Goal: Communication & Community: Ask a question

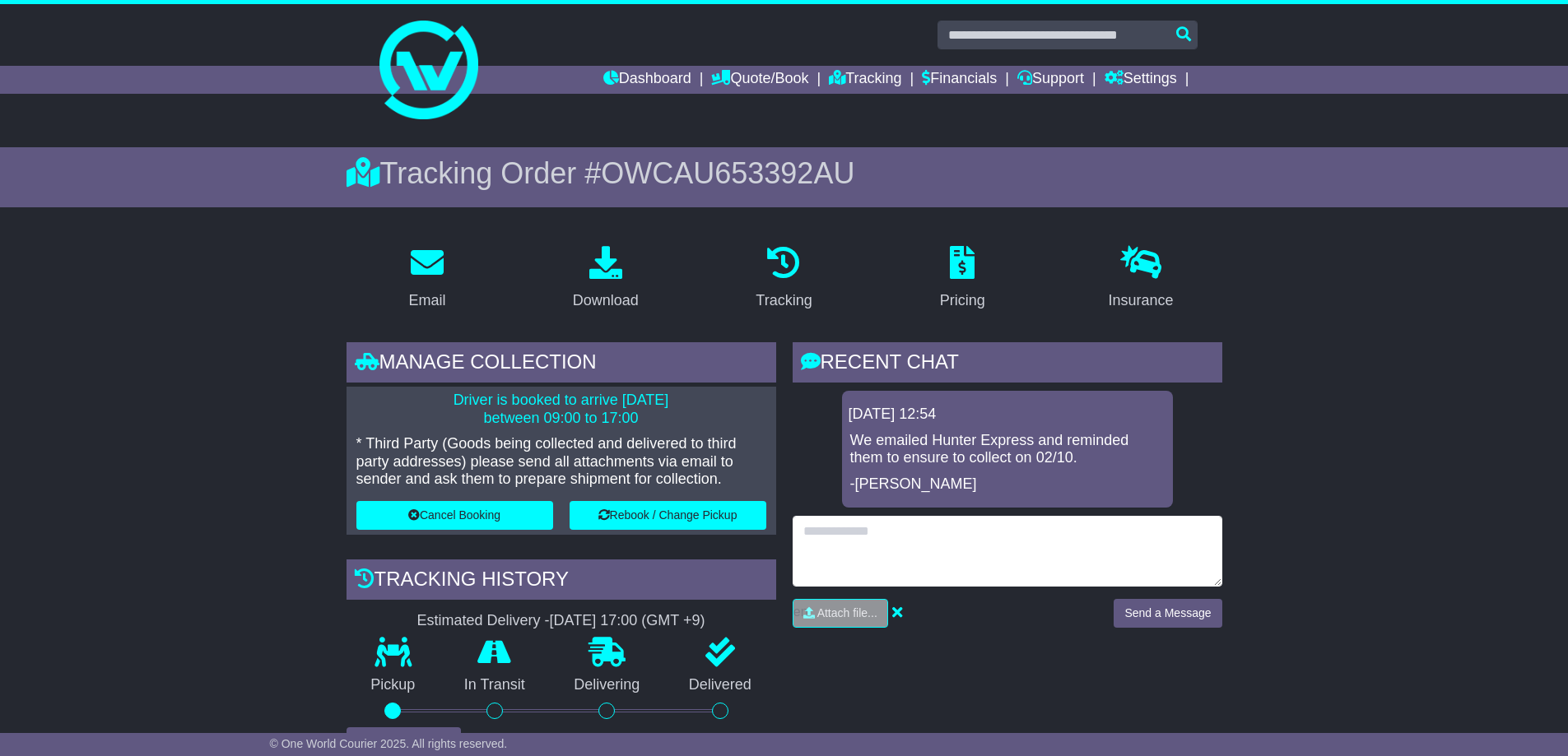
drag, startPoint x: 846, startPoint y: 561, endPoint x: 861, endPoint y: 547, distance: 20.5
click at [846, 561] on textarea at bounding box center [1007, 551] width 430 height 71
type textarea "**********"
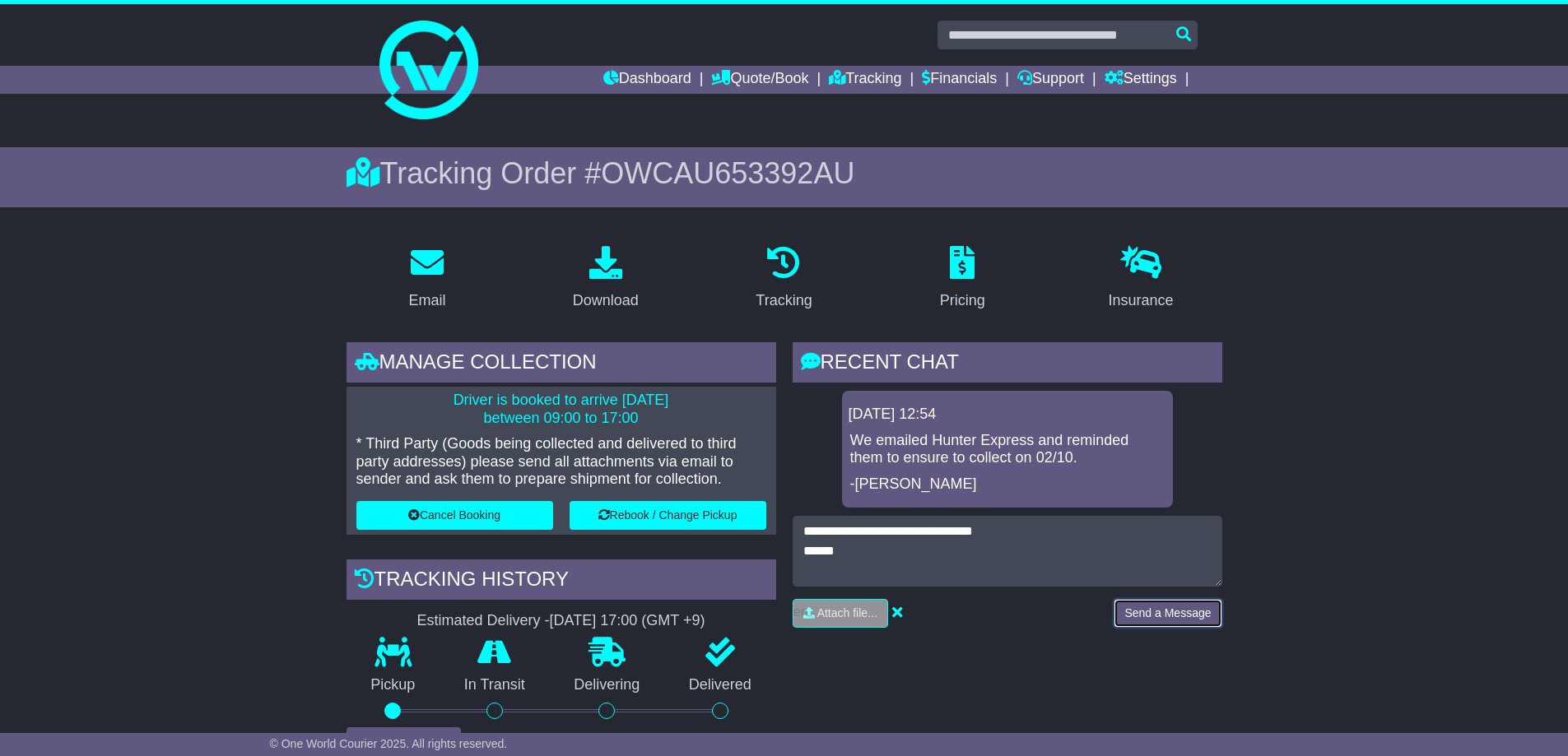
click at [1153, 610] on button "Send a Message" at bounding box center [1167, 613] width 108 height 28
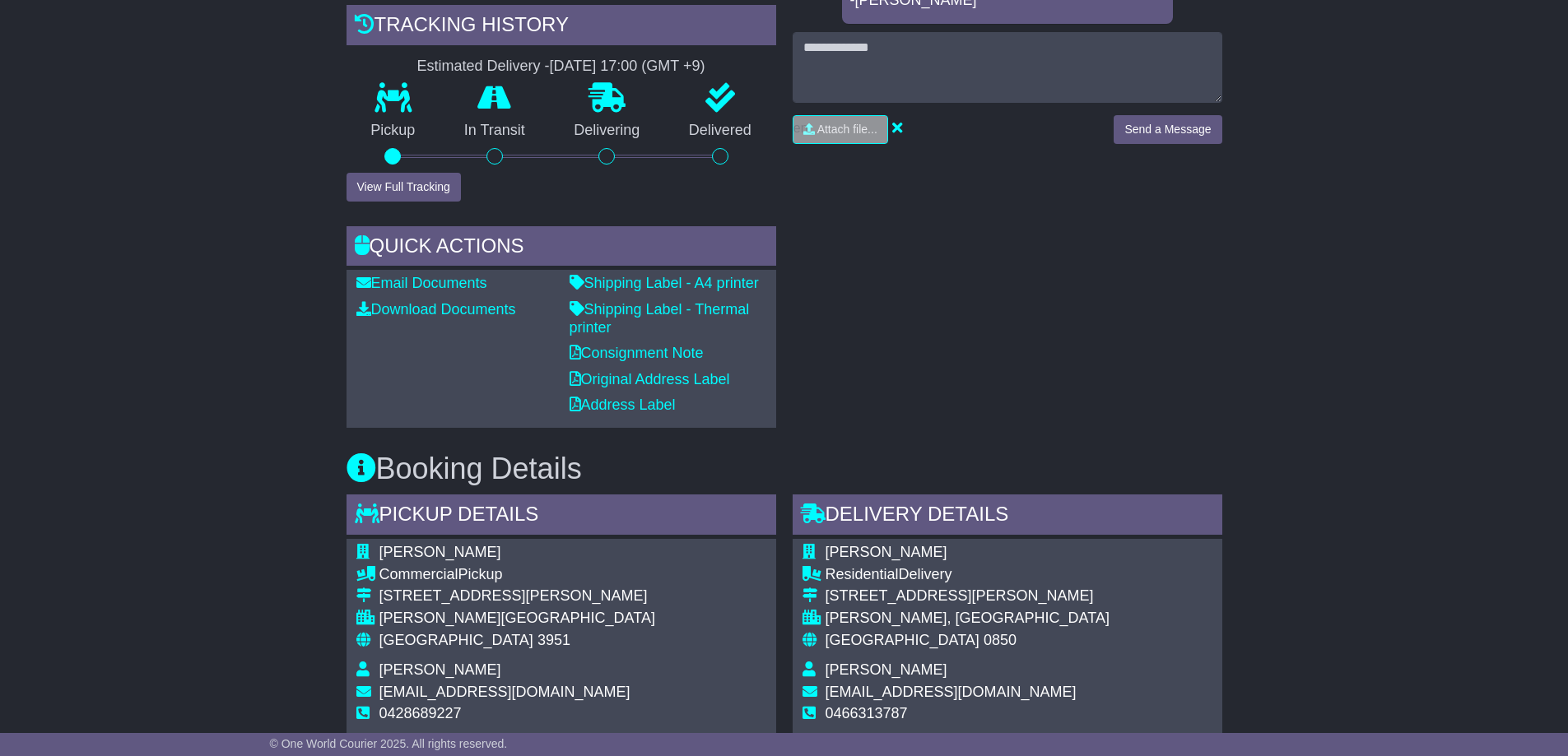
scroll to position [247, 0]
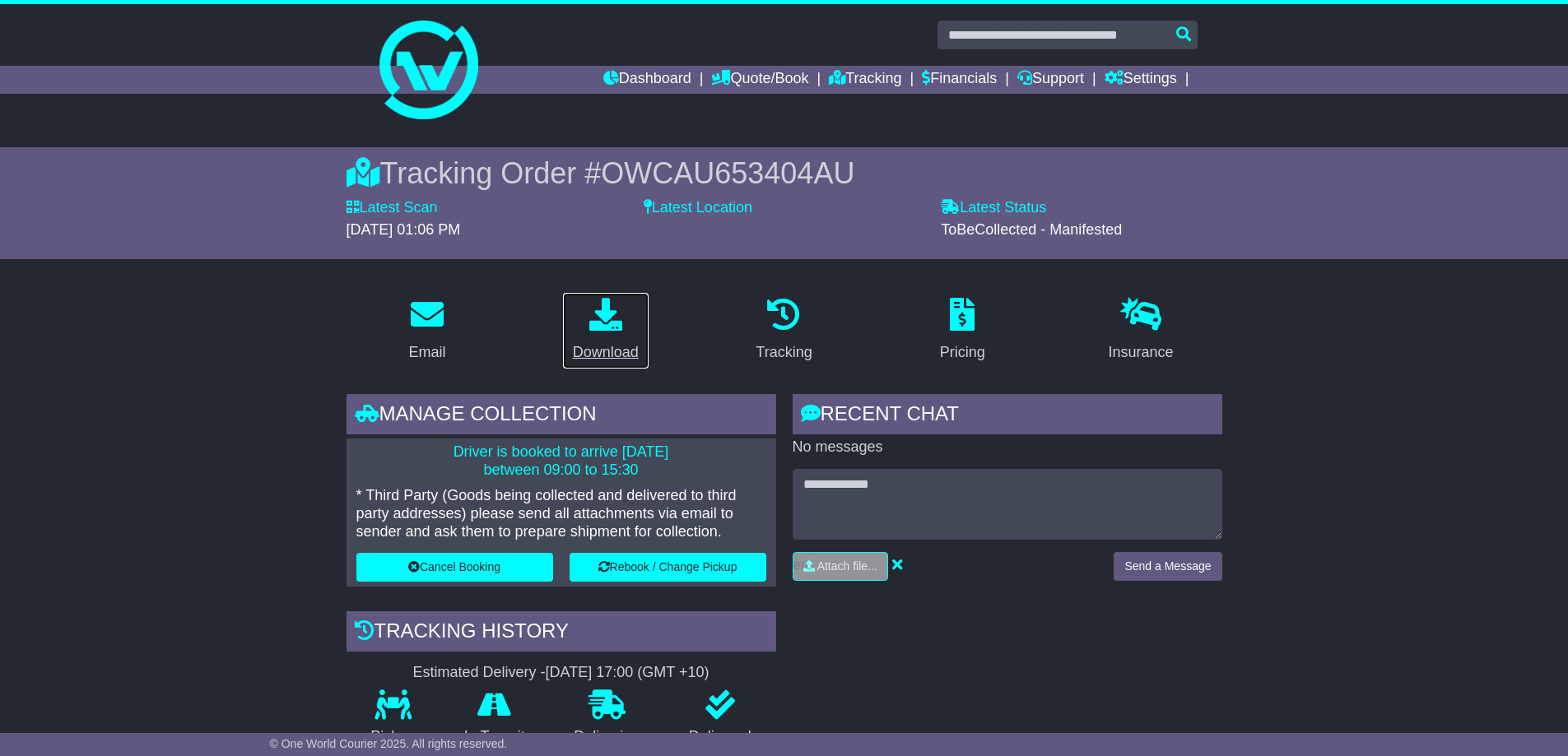
click at [607, 339] on link "Download" at bounding box center [606, 331] width 87 height 77
